Goal: Task Accomplishment & Management: Manage account settings

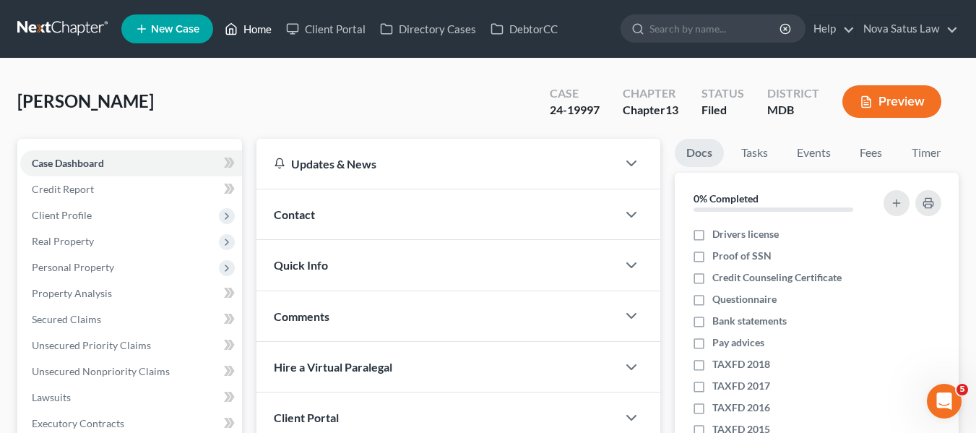
click at [261, 27] on link "Home" at bounding box center [247, 29] width 61 height 26
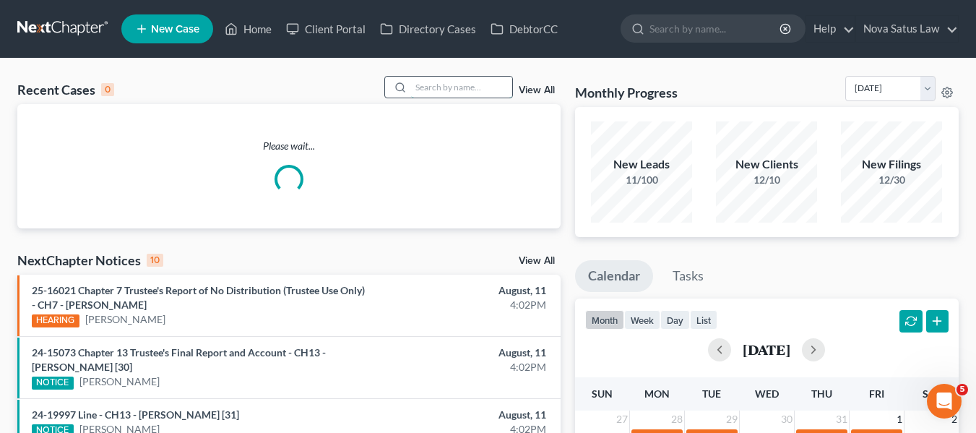
click at [424, 95] on input "search" at bounding box center [461, 87] width 101 height 21
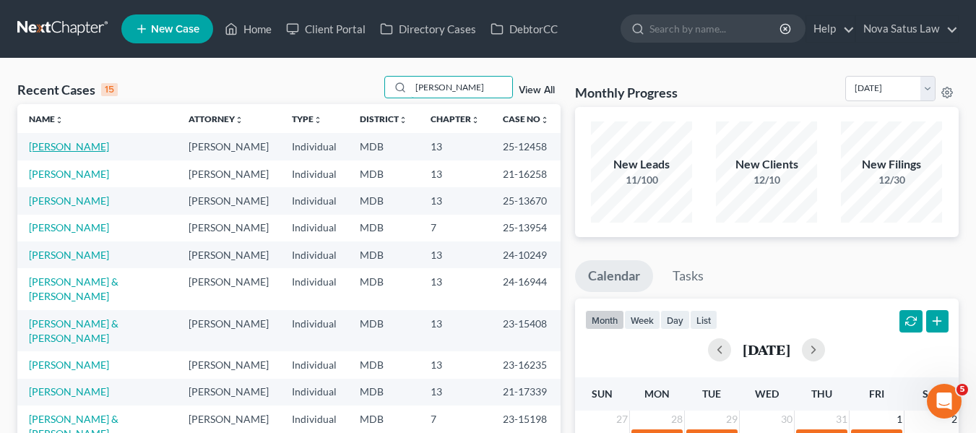
type input "[PERSON_NAME]"
click at [66, 144] on link "[PERSON_NAME]" at bounding box center [69, 146] width 80 height 12
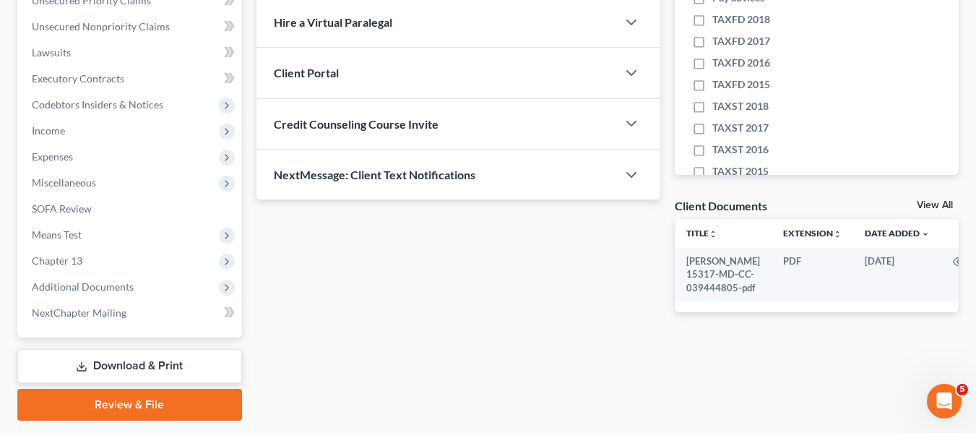
scroll to position [387, 0]
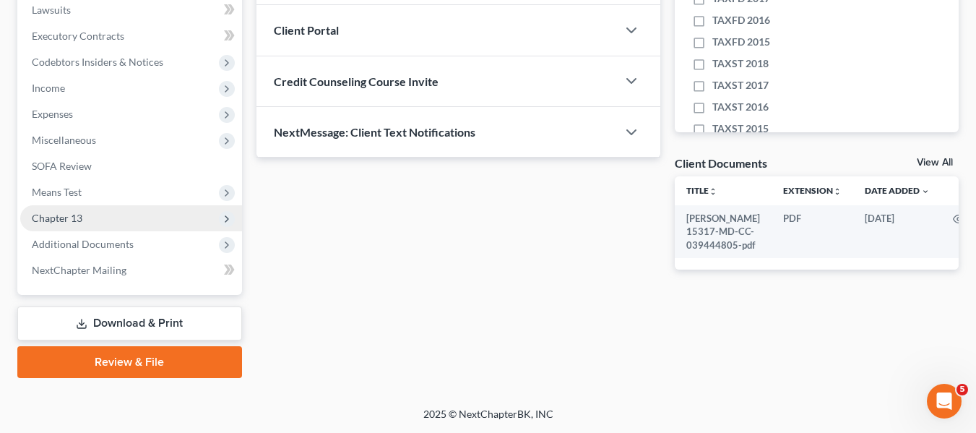
click at [92, 218] on span "Chapter 13" at bounding box center [131, 218] width 222 height 26
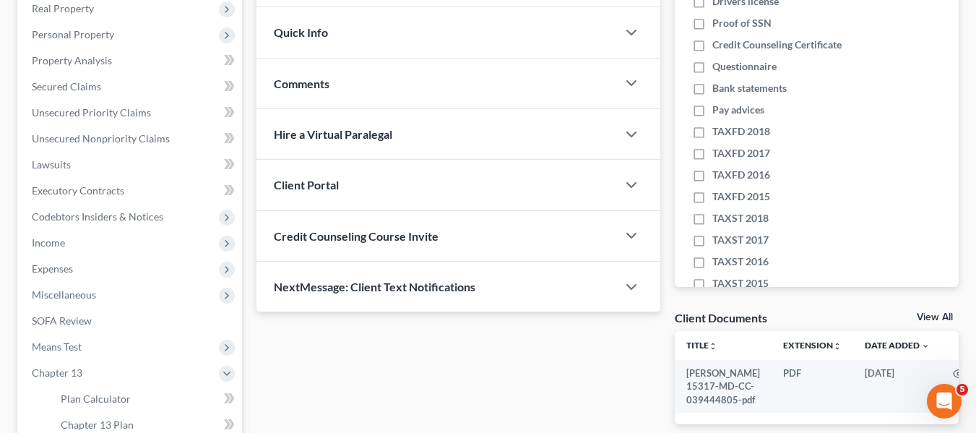
scroll to position [439, 0]
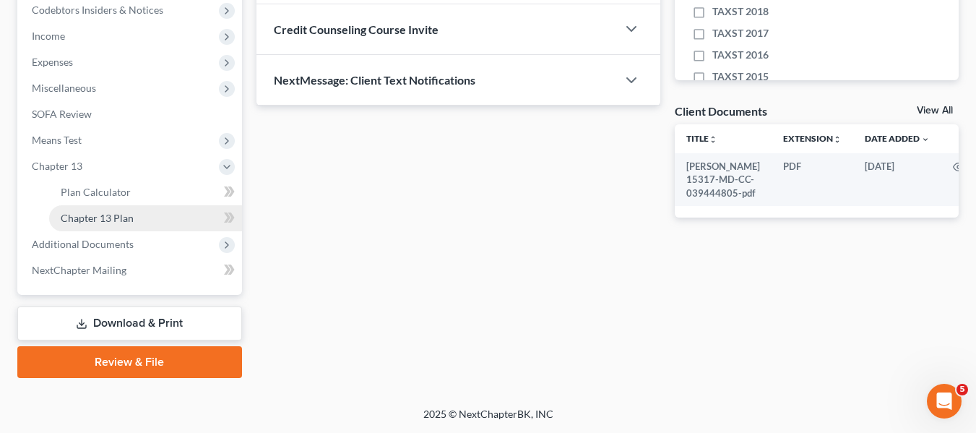
click at [91, 219] on span "Chapter 13 Plan" at bounding box center [97, 218] width 73 height 12
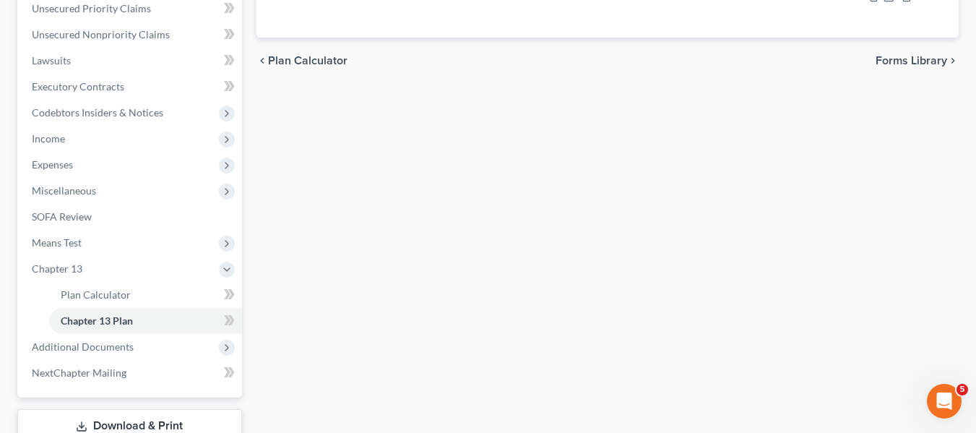
scroll to position [439, 0]
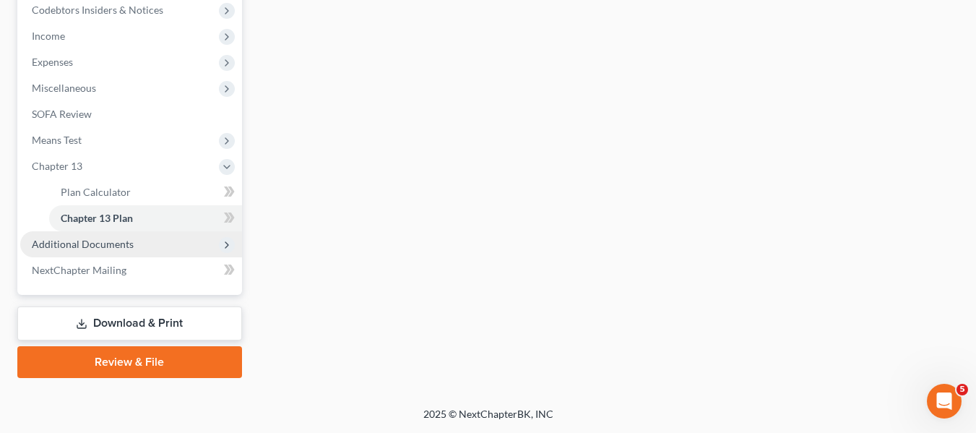
click at [100, 242] on span "Additional Documents" at bounding box center [83, 244] width 102 height 12
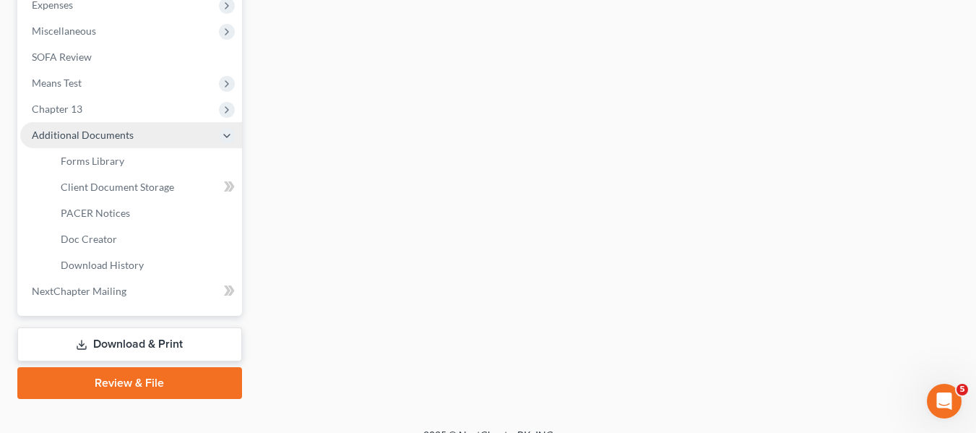
scroll to position [499, 0]
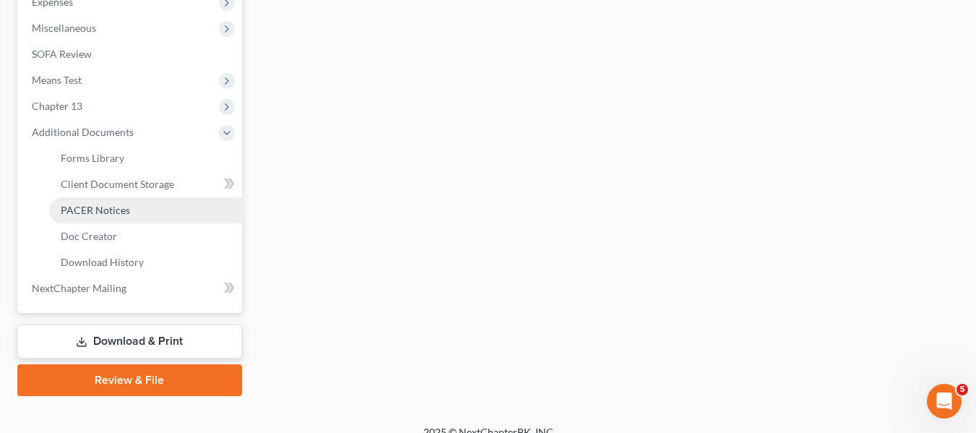
click at [98, 207] on span "PACER Notices" at bounding box center [95, 210] width 69 height 12
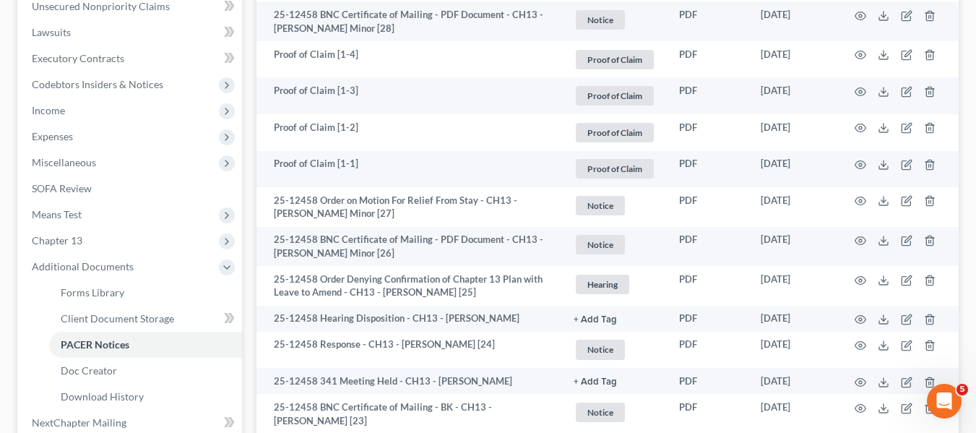
scroll to position [247, 0]
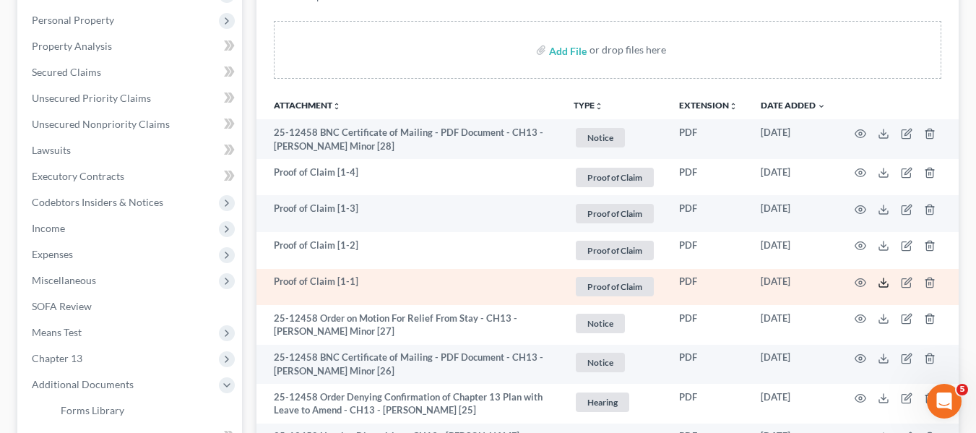
click at [884, 282] on line at bounding box center [884, 281] width 0 height 6
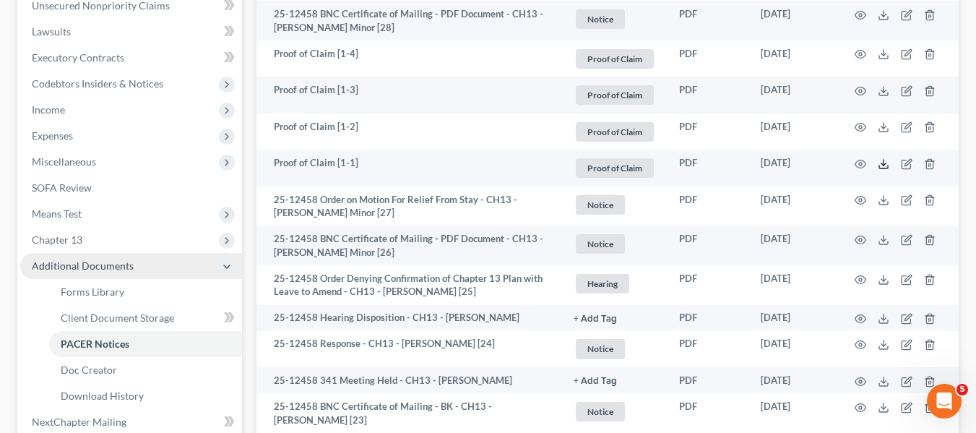
scroll to position [365, 0]
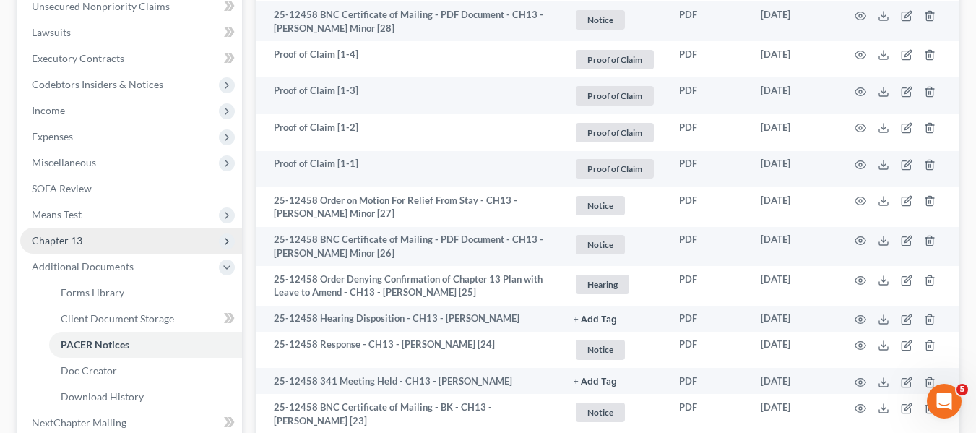
click at [59, 243] on span "Chapter 13" at bounding box center [57, 240] width 51 height 12
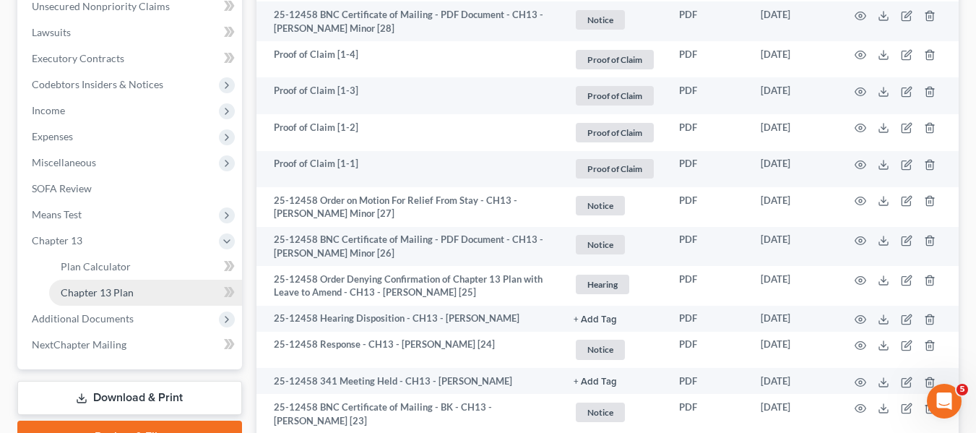
click at [97, 286] on span "Chapter 13 Plan" at bounding box center [97, 292] width 73 height 12
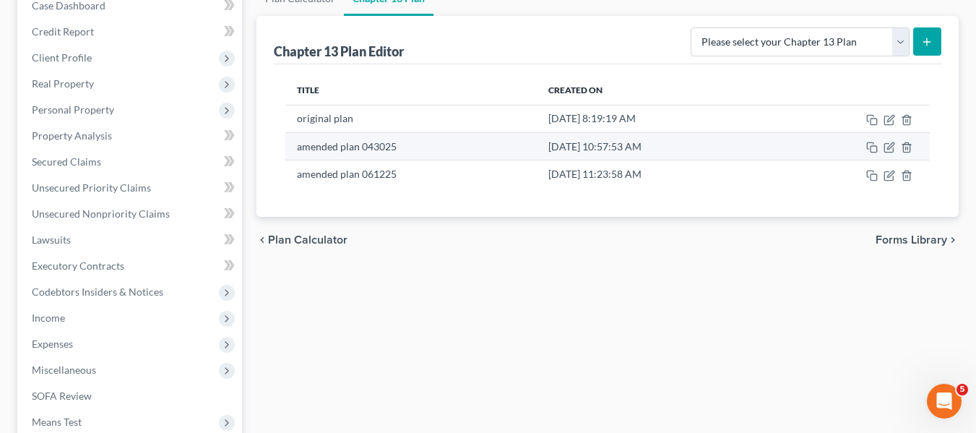
scroll to position [180, 0]
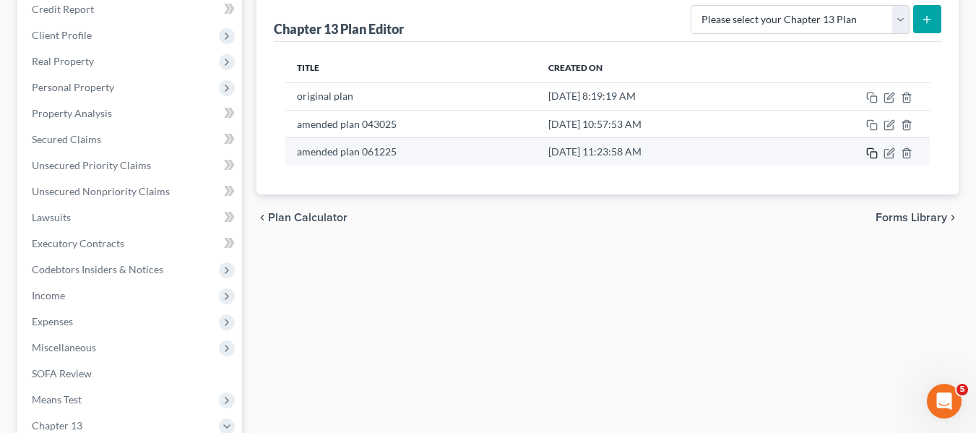
click at [874, 148] on icon "button" at bounding box center [872, 153] width 12 height 12
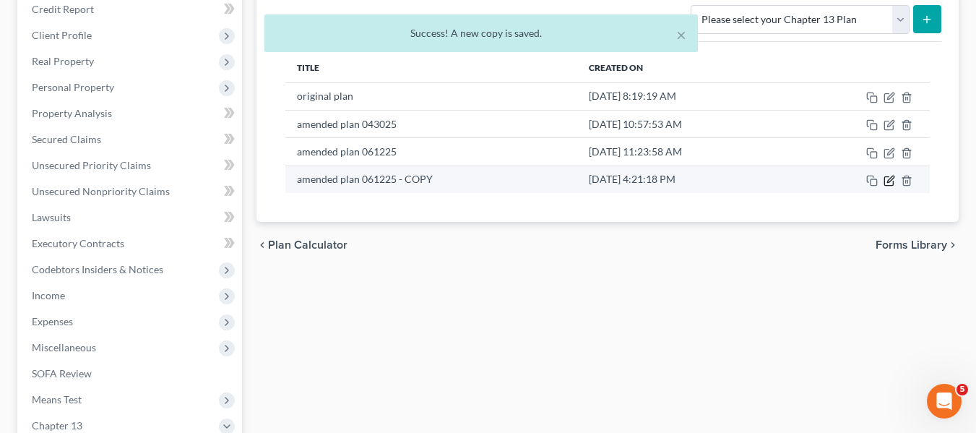
click at [887, 178] on icon "button" at bounding box center [890, 181] width 12 height 12
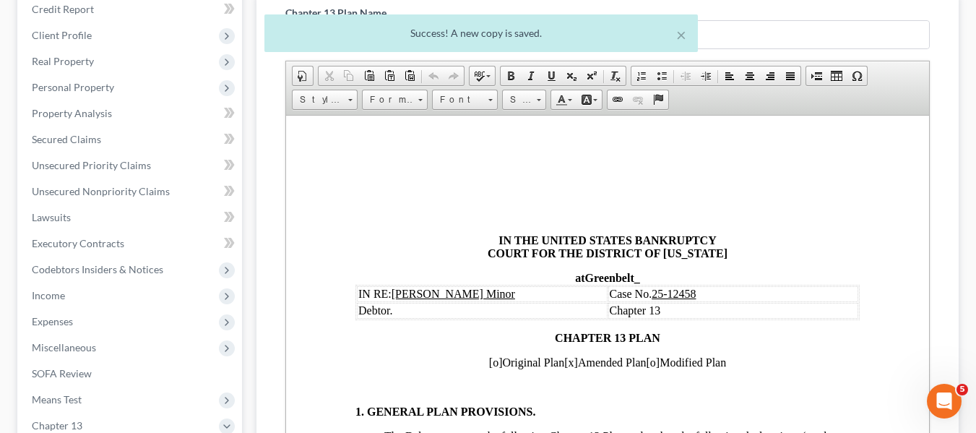
scroll to position [0, 0]
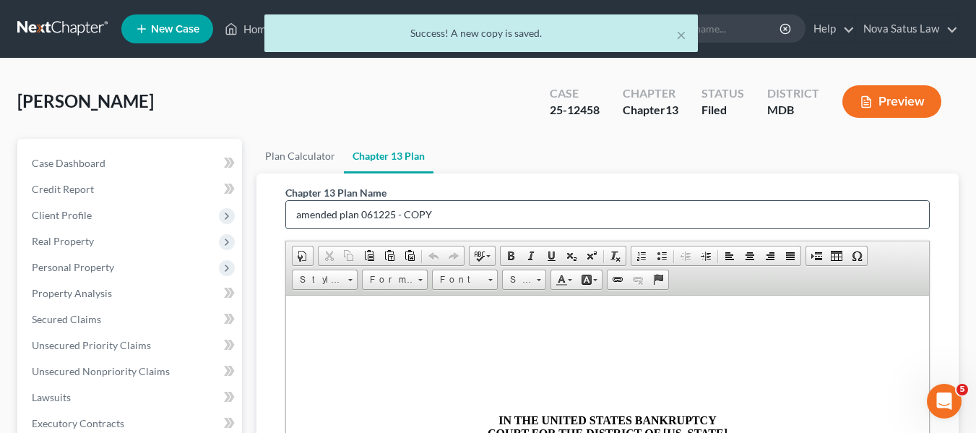
click at [498, 207] on input "amended plan 061225 - COPY" at bounding box center [607, 214] width 643 height 27
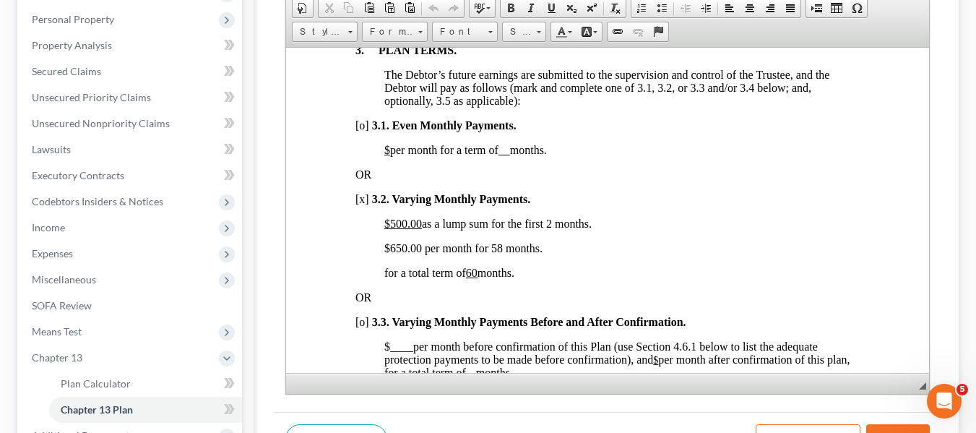
scroll to position [1029, 0]
type input "amended plan 081125"
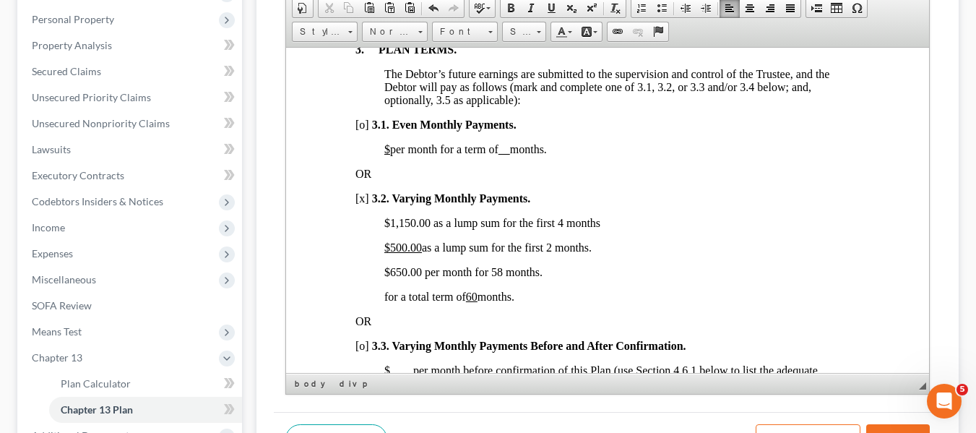
click at [394, 253] on u "$500.00" at bounding box center [403, 247] width 38 height 12
click at [553, 253] on span "$650 .00 as a lump sum for the first 2 months." at bounding box center [487, 247] width 207 height 12
click at [392, 277] on span "$650.00 per month for 58 months." at bounding box center [463, 271] width 158 height 12
click at [493, 277] on span "$910 .00 per month for 58 months." at bounding box center [463, 271] width 158 height 12
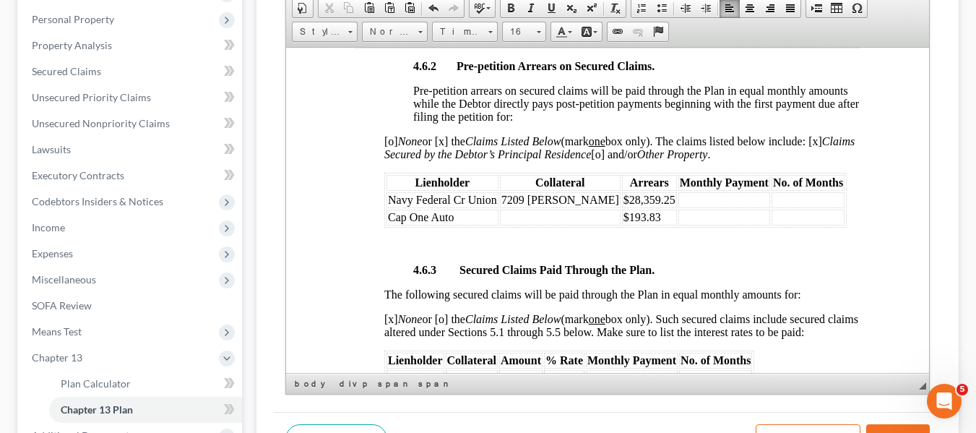
scroll to position [2606, 0]
click at [678, 224] on td at bounding box center [724, 216] width 92 height 16
click at [771, 224] on td at bounding box center [807, 216] width 73 height 16
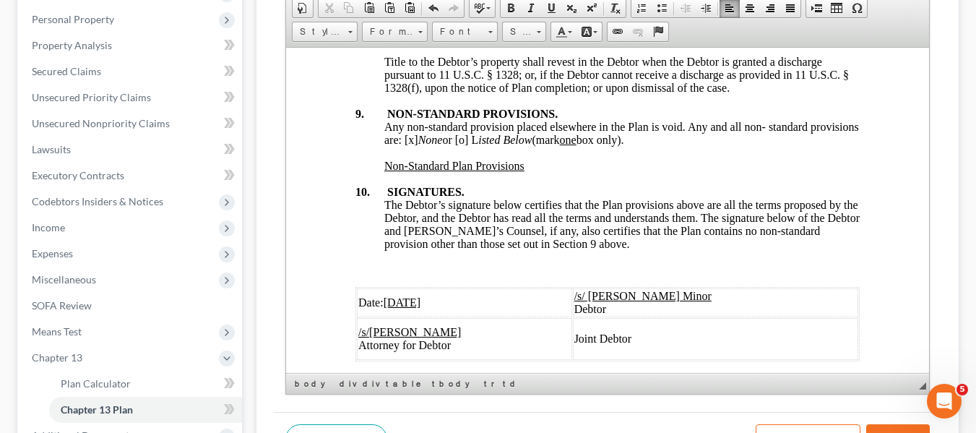
scroll to position [5665, 0]
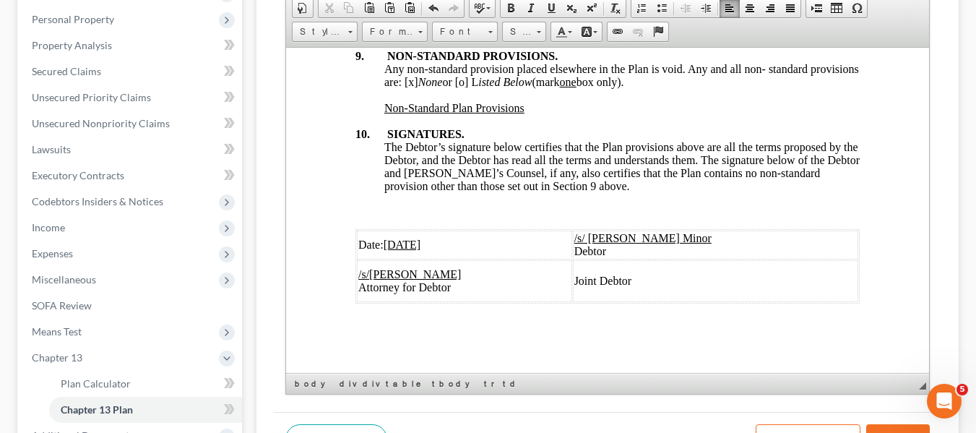
click at [395, 238] on u "[DATE]" at bounding box center [402, 244] width 38 height 12
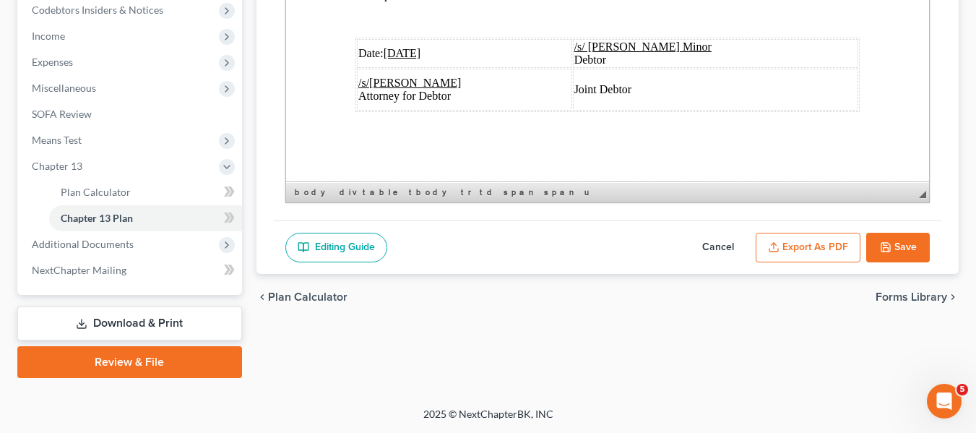
click at [816, 238] on button "Export as PDF" at bounding box center [808, 248] width 105 height 30
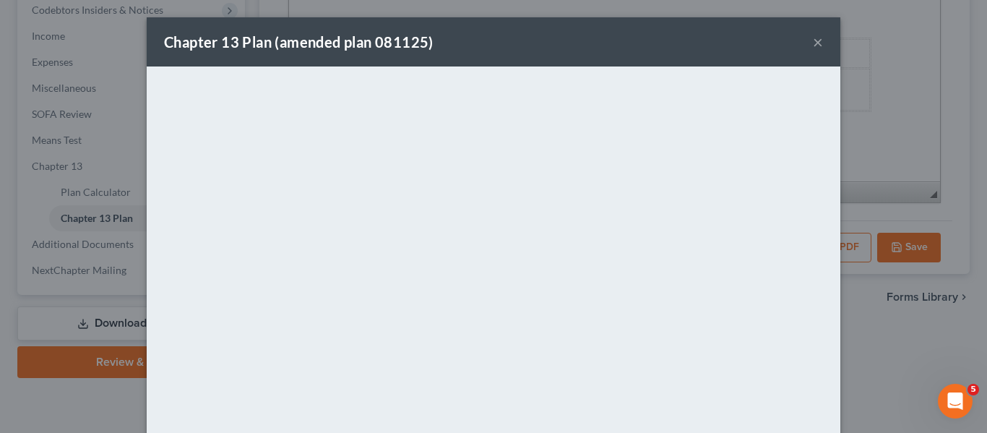
click at [561, 36] on div "Chapter 13 Plan (amended plan 081125) ×" at bounding box center [494, 41] width 694 height 49
click at [813, 38] on button "×" at bounding box center [818, 41] width 10 height 17
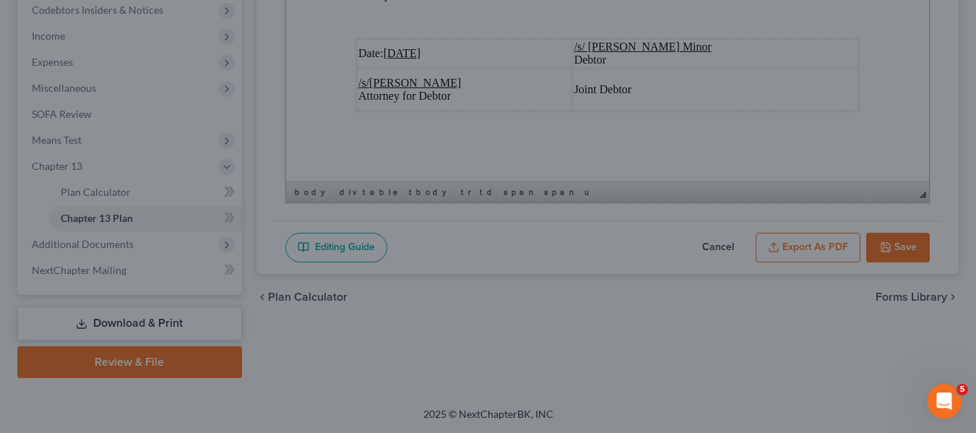
scroll to position [5665, 0]
